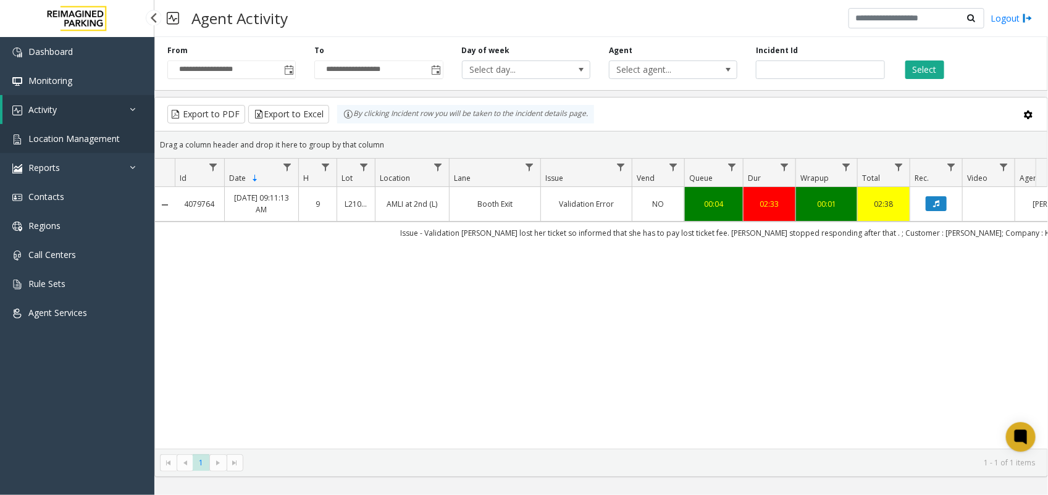
drag, startPoint x: 0, startPoint y: 0, endPoint x: 53, endPoint y: 143, distance: 152.1
click at [53, 143] on span "Location Management" at bounding box center [73, 139] width 91 height 12
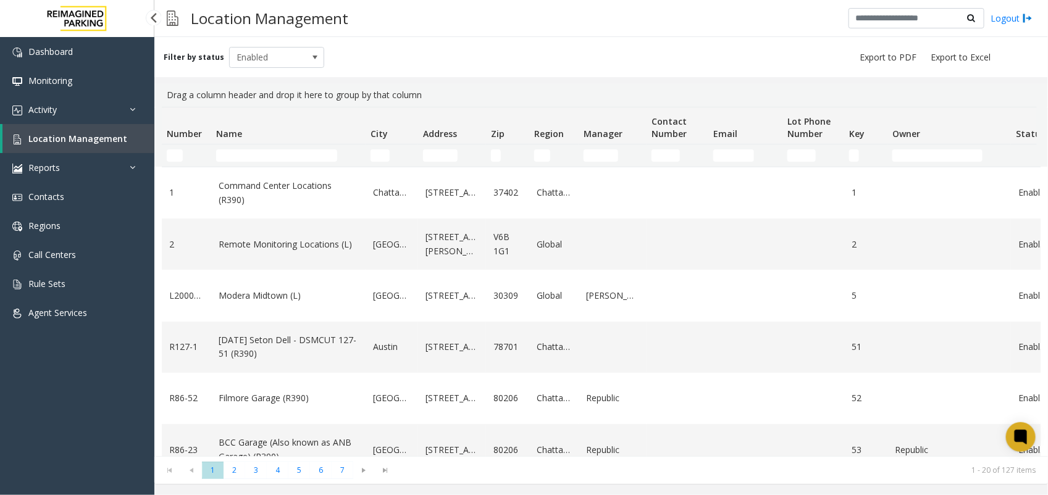
click at [57, 138] on span "Location Management" at bounding box center [77, 139] width 99 height 12
click at [87, 146] on link "Location Management" at bounding box center [78, 138] width 152 height 29
click at [381, 153] on input "City Filter" at bounding box center [380, 156] width 19 height 12
click at [171, 155] on input "Number Filter" at bounding box center [175, 156] width 16 height 12
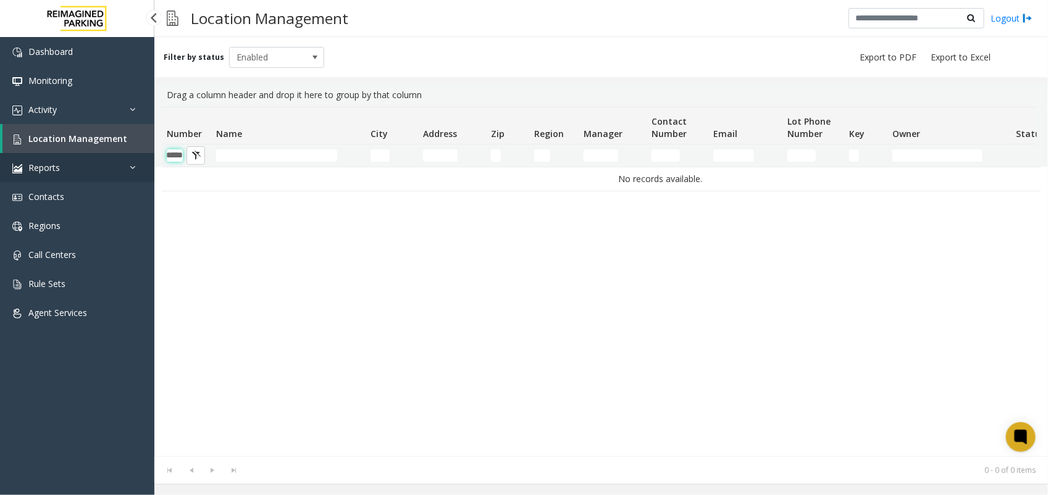
scroll to position [0, 14]
type input "*"
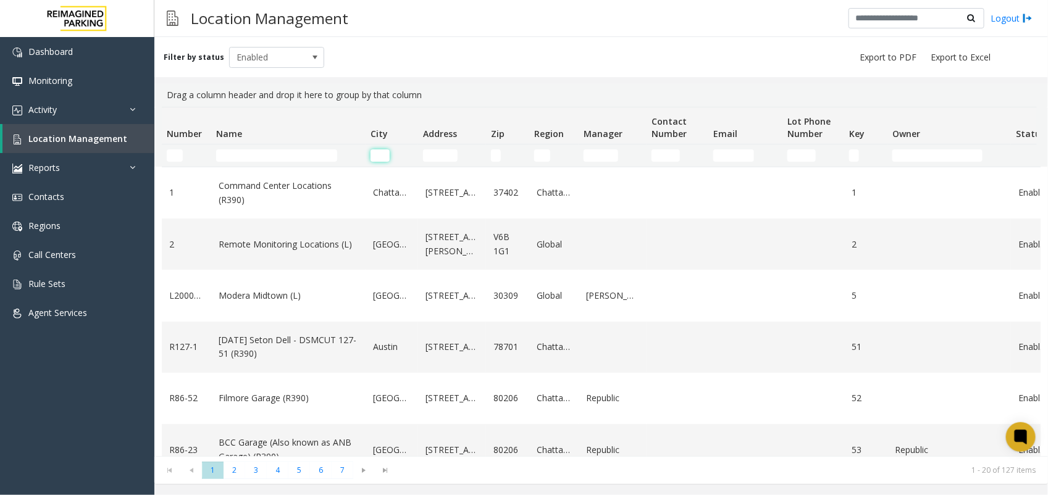
drag, startPoint x: 375, startPoint y: 159, endPoint x: 382, endPoint y: 158, distance: 6.9
click at [380, 159] on input "City Filter" at bounding box center [380, 156] width 19 height 12
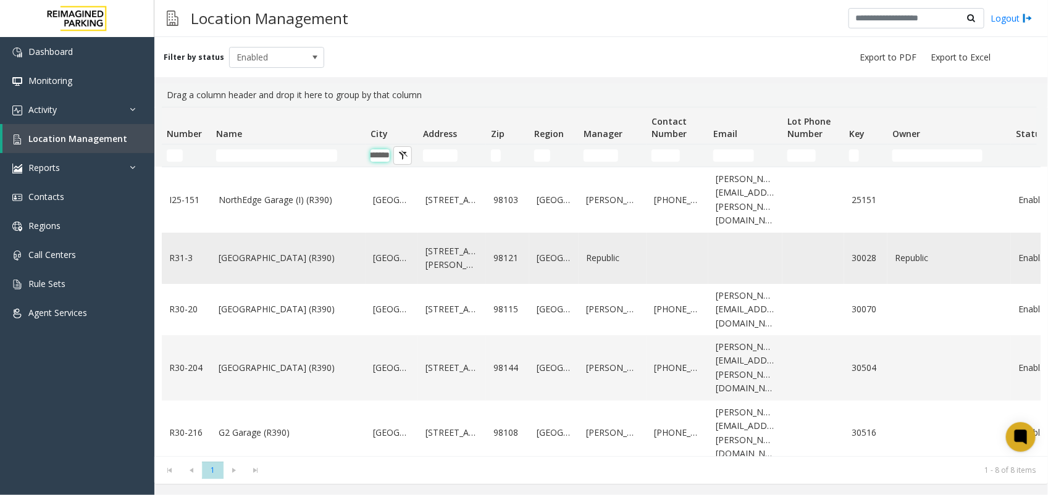
type input "*******"
click at [277, 251] on link "[GEOGRAPHIC_DATA] (R390)" at bounding box center [289, 258] width 140 height 14
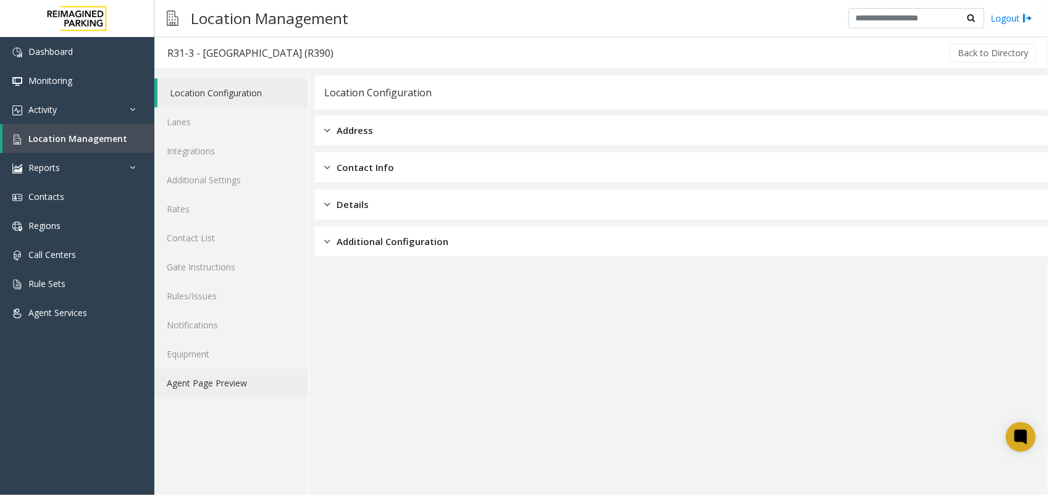
click at [249, 381] on link "Agent Page Preview" at bounding box center [231, 383] width 154 height 29
